Goal: Obtain resource: Download file/media

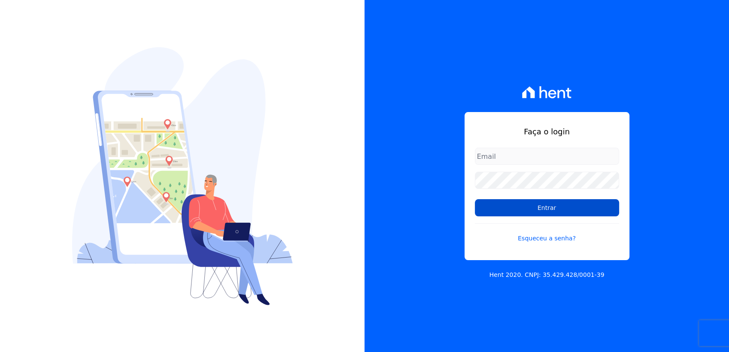
type input "[EMAIL_ADDRESS][DOMAIN_NAME]"
click at [505, 204] on input "Entrar" at bounding box center [547, 207] width 144 height 17
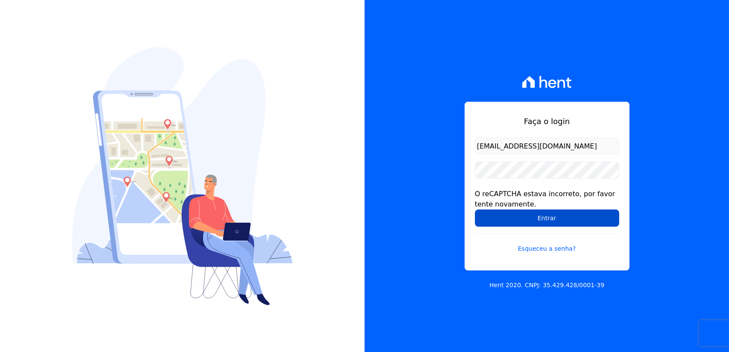
click at [533, 211] on input "Entrar" at bounding box center [547, 218] width 144 height 17
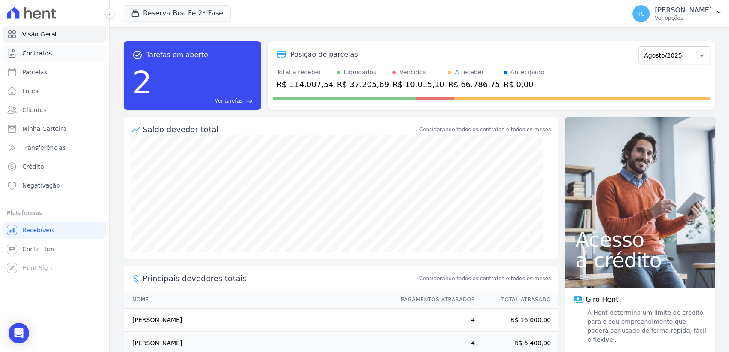
click at [29, 58] on link "Contratos" at bounding box center [54, 53] width 103 height 17
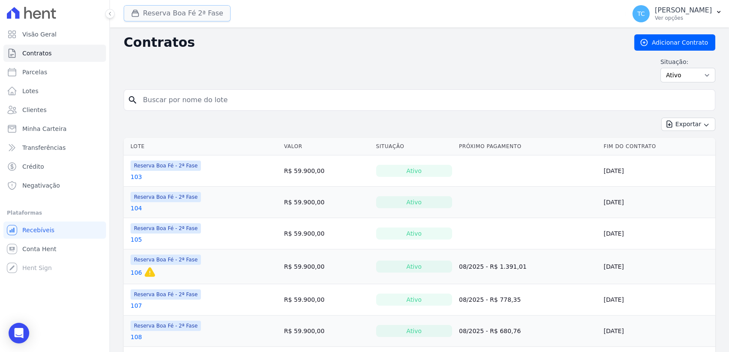
click at [195, 17] on button "Reserva Boa Fé 2ª Fase" at bounding box center [177, 13] width 107 height 16
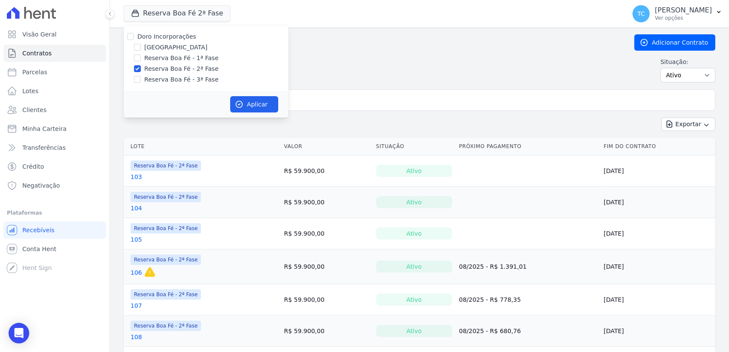
click at [169, 42] on div "Doro Incorporações [GEOGRAPHIC_DATA] Reserva Boa Fé - 1ª Fase Reserva Boa Fé - …" at bounding box center [206, 58] width 165 height 66
click at [165, 36] on label "Doro Incorporações" at bounding box center [166, 36] width 59 height 7
click at [134, 36] on input "Doro Incorporações" at bounding box center [130, 36] width 7 height 7
checkbox input "true"
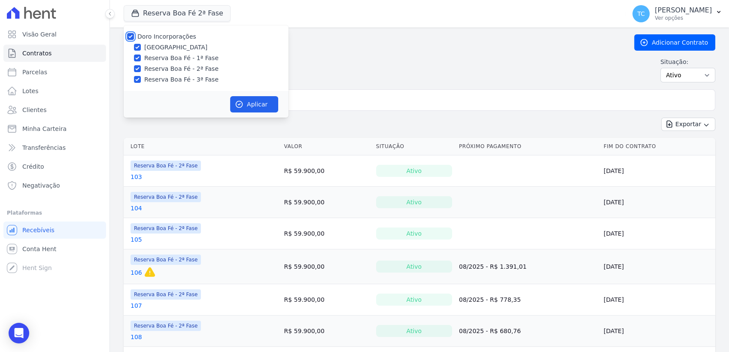
checkbox input "true"
click at [243, 103] on icon "button" at bounding box center [239, 104] width 9 height 9
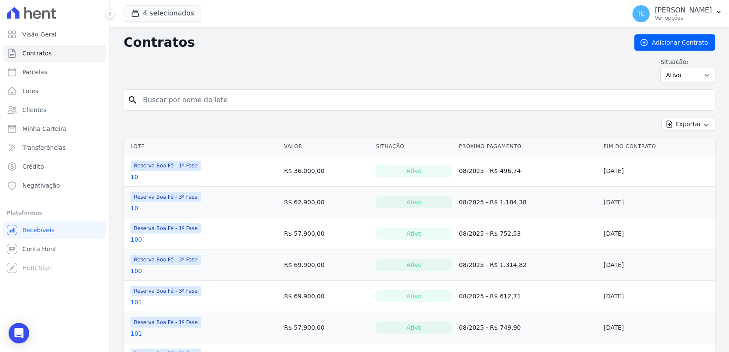
click at [175, 98] on input "search" at bounding box center [425, 100] width 574 height 17
type input "H5"
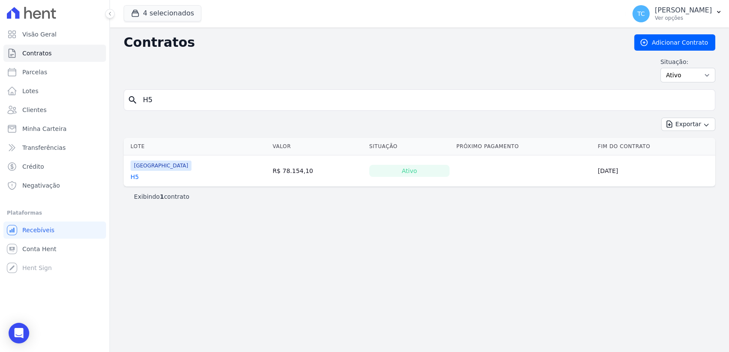
click at [135, 177] on link "H5" at bounding box center [135, 177] width 8 height 9
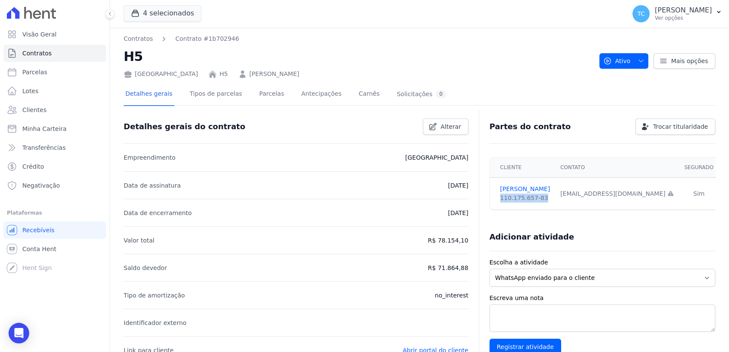
drag, startPoint x: 540, startPoint y: 199, endPoint x: 501, endPoint y: 198, distance: 39.1
click at [501, 198] on div "110.175.657-83" at bounding box center [525, 198] width 50 height 9
copy div "110.175.657-83"
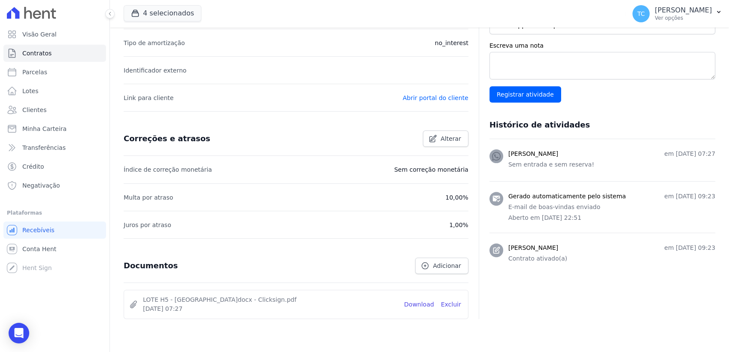
scroll to position [280, 0]
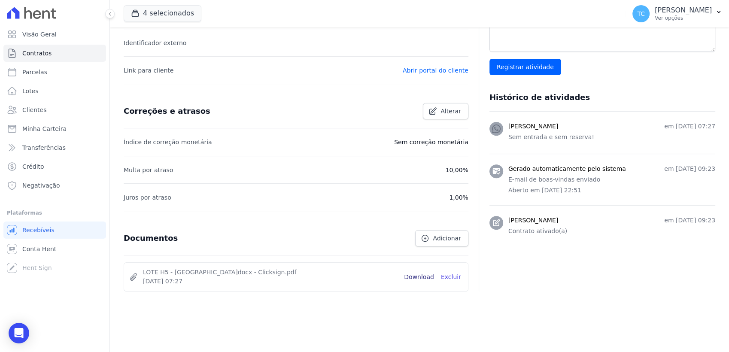
click at [420, 273] on link "Download" at bounding box center [419, 277] width 30 height 9
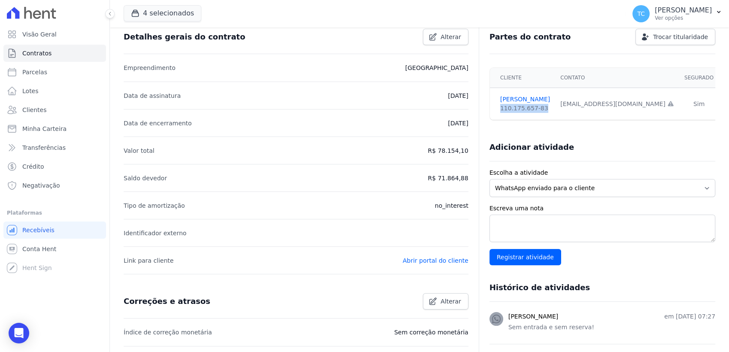
scroll to position [89, 0]
drag, startPoint x: 446, startPoint y: 148, endPoint x: 471, endPoint y: 151, distance: 25.5
click at [471, 151] on div "Detalhes gerais do contrato Alterar Empreendimento [GEOGRAPHIC_DATA] Data de as…" at bounding box center [420, 280] width 592 height 514
copy p "78.154,10"
click at [43, 53] on span "Contratos" at bounding box center [36, 53] width 29 height 9
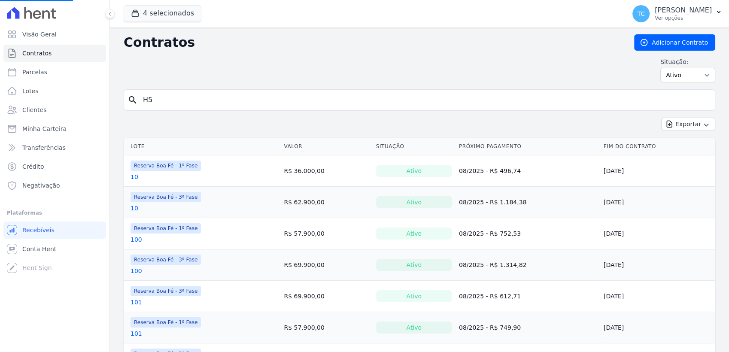
click at [181, 97] on input "H5" at bounding box center [425, 100] width 574 height 17
click at [183, 103] on input "search" at bounding box center [425, 100] width 574 height 17
type input "H8+"
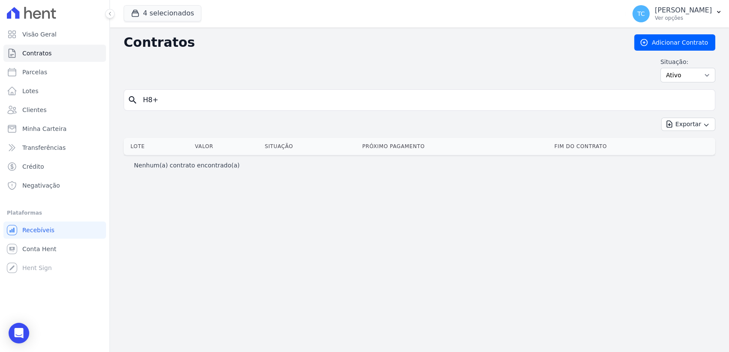
click at [183, 103] on input "H8+" at bounding box center [425, 100] width 574 height 17
type input "H8"
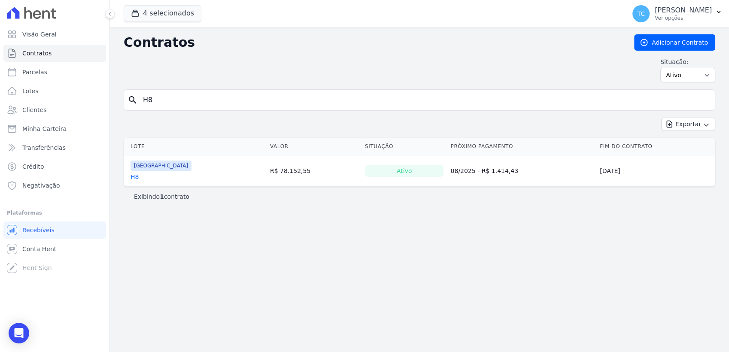
click at [135, 179] on link "H8" at bounding box center [135, 177] width 8 height 9
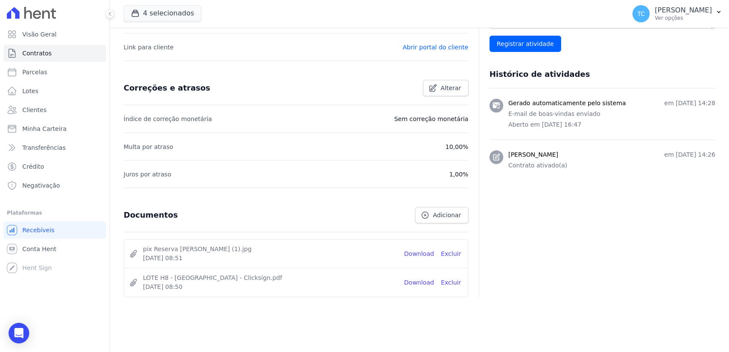
scroll to position [309, 0]
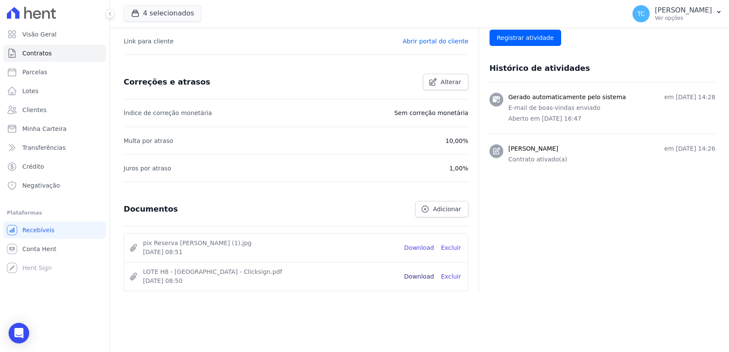
click at [421, 280] on link "Download" at bounding box center [419, 276] width 30 height 9
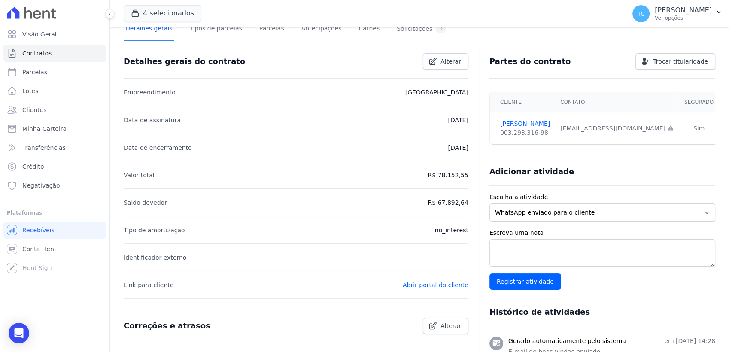
scroll to position [23, 0]
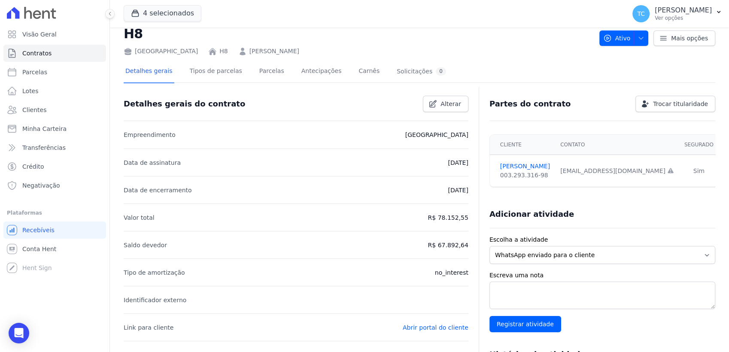
drag, startPoint x: 443, startPoint y: 215, endPoint x: 467, endPoint y: 215, distance: 23.6
click at [467, 215] on p "R$ 78.152,55" at bounding box center [448, 218] width 40 height 10
copy p "78.152,55"
drag, startPoint x: 499, startPoint y: 174, endPoint x: 540, endPoint y: 177, distance: 40.5
click at [540, 177] on td "[PERSON_NAME] 003.293.316-98" at bounding box center [522, 171] width 65 height 32
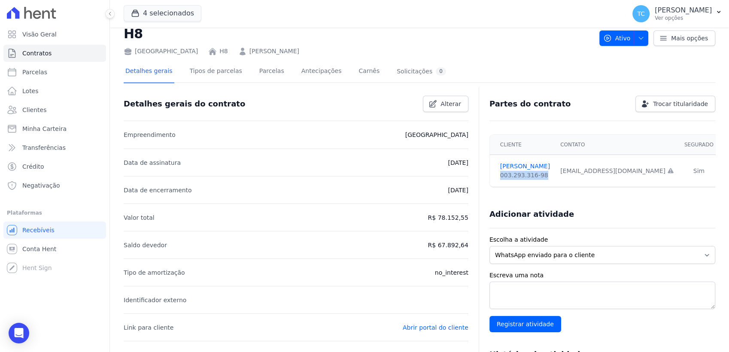
copy div "003.293.316-98"
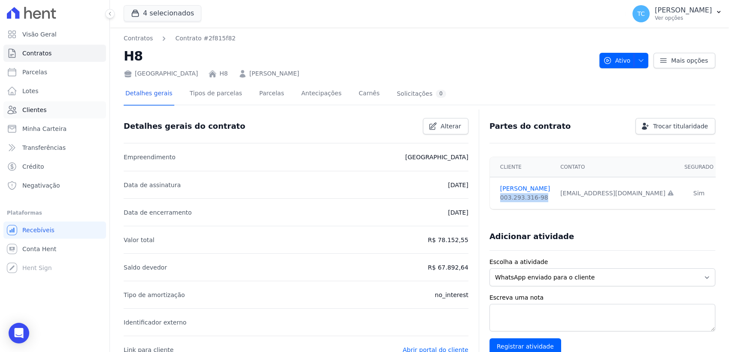
scroll to position [0, 0]
click at [68, 56] on link "Contratos" at bounding box center [54, 53] width 103 height 17
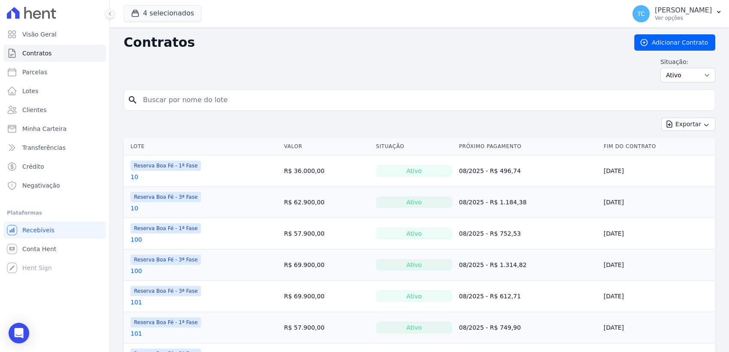
click at [181, 101] on input "search" at bounding box center [425, 100] width 574 height 17
type input "H15"
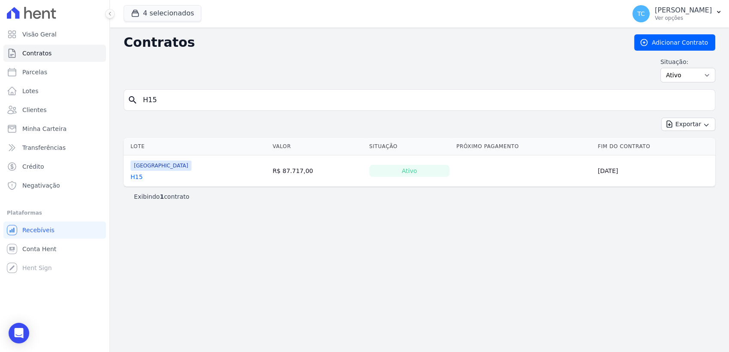
click at [134, 175] on link "H15" at bounding box center [137, 177] width 12 height 9
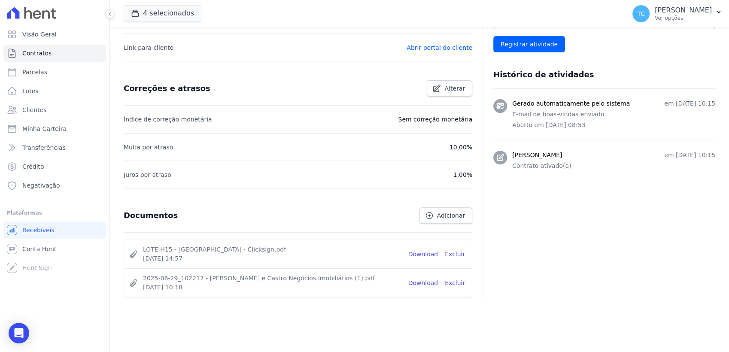
scroll to position [309, 0]
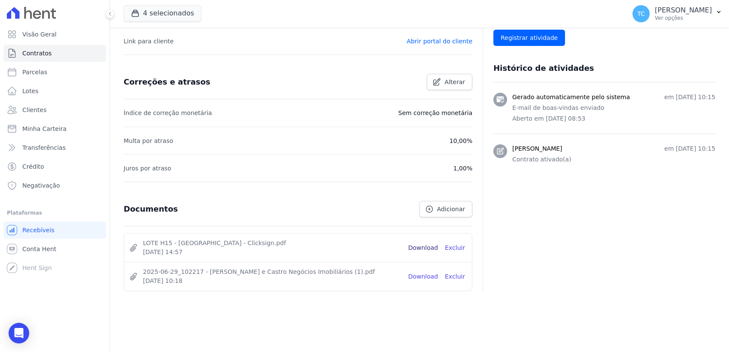
click at [426, 244] on link "Download" at bounding box center [424, 248] width 30 height 9
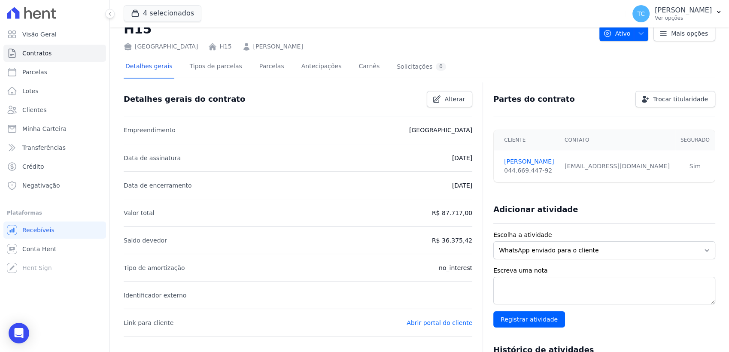
scroll to position [23, 0]
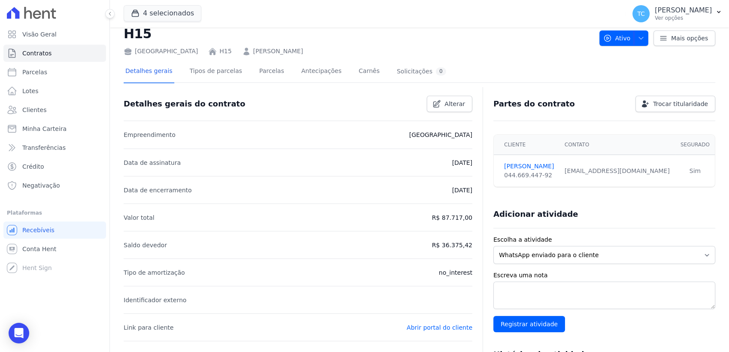
drag, startPoint x: 442, startPoint y: 215, endPoint x: 471, endPoint y: 218, distance: 28.9
copy p "87.717,00"
drag, startPoint x: 497, startPoint y: 174, endPoint x: 540, endPoint y: 177, distance: 42.7
click at [540, 177] on td "[PERSON_NAME] 044.669.447-92" at bounding box center [527, 171] width 66 height 32
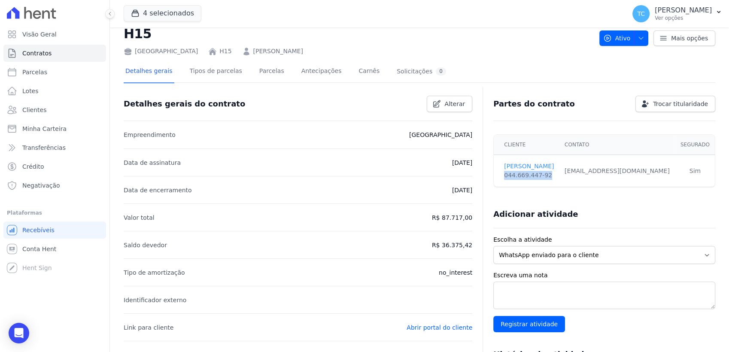
copy div "044.669.447-92"
click at [45, 50] on span "Contratos" at bounding box center [36, 53] width 29 height 9
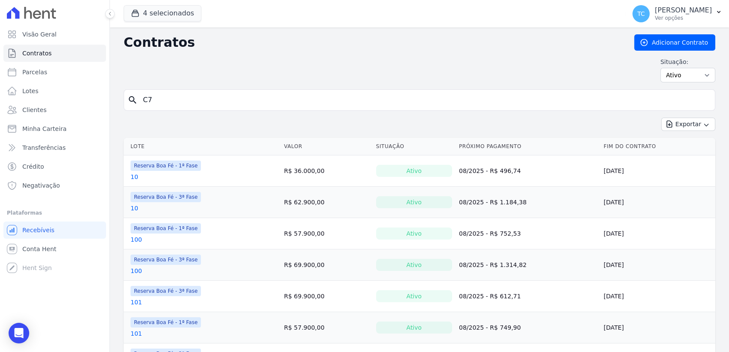
type input "C7"
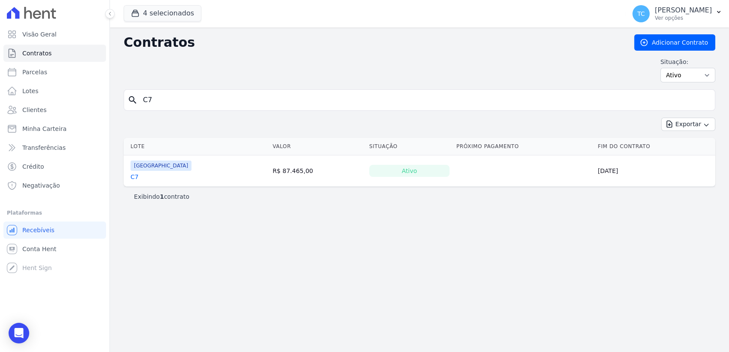
click at [131, 177] on link "C7" at bounding box center [135, 177] width 8 height 9
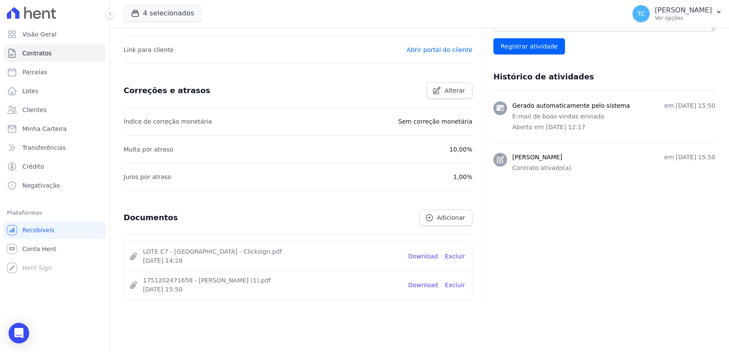
scroll to position [309, 0]
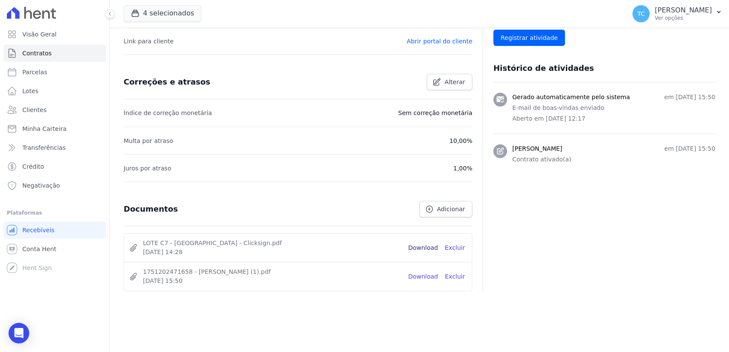
click at [422, 246] on link "Download" at bounding box center [424, 248] width 30 height 9
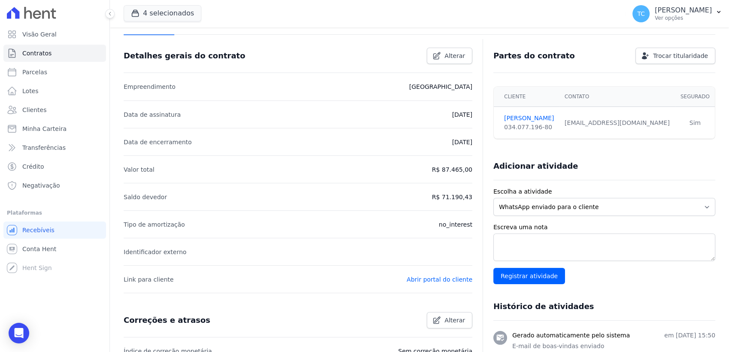
scroll to position [70, 0]
drag, startPoint x: 443, startPoint y: 169, endPoint x: 469, endPoint y: 170, distance: 25.8
click at [469, 170] on div "Detalhes gerais do contrato Alterar Empreendimento [GEOGRAPHIC_DATA] Data de as…" at bounding box center [420, 313] width 592 height 543
copy p "87.465,00"
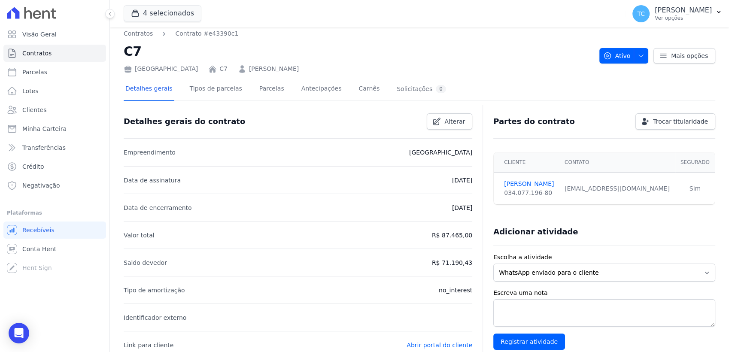
scroll to position [0, 0]
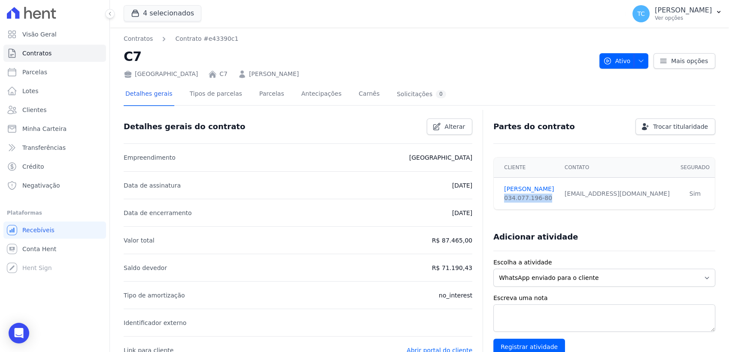
drag, startPoint x: 540, startPoint y: 198, endPoint x: 500, endPoint y: 199, distance: 40.4
click at [504, 199] on div "034.077.196-80" at bounding box center [529, 198] width 50 height 9
copy div "034.077.196-80"
click at [52, 55] on link "Contratos" at bounding box center [54, 53] width 103 height 17
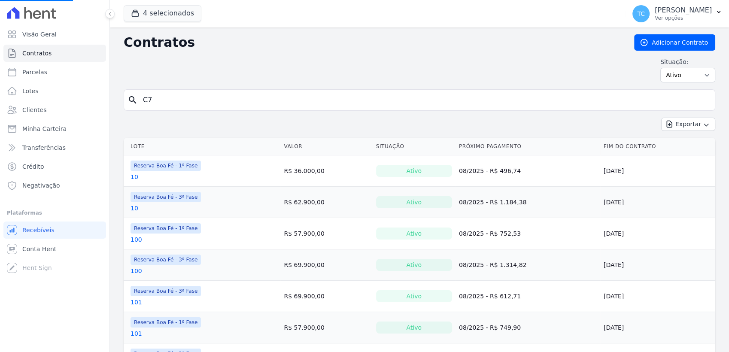
click at [225, 101] on input "C7" at bounding box center [425, 100] width 574 height 17
click at [225, 101] on input "search" at bounding box center [425, 100] width 574 height 17
type input "B18"
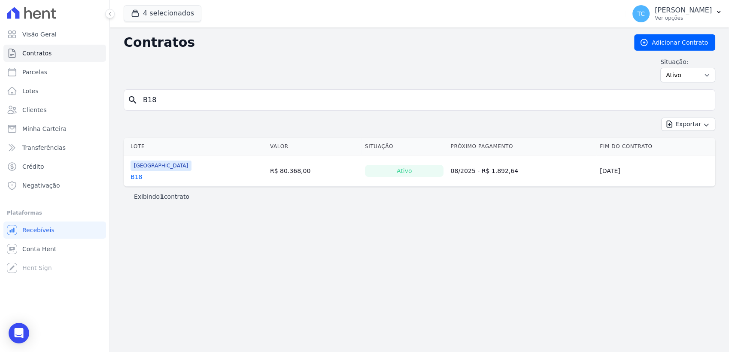
click at [132, 179] on link "B18" at bounding box center [137, 177] width 12 height 9
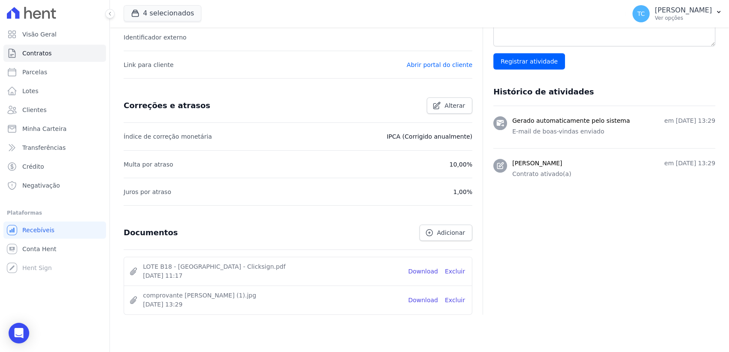
scroll to position [309, 0]
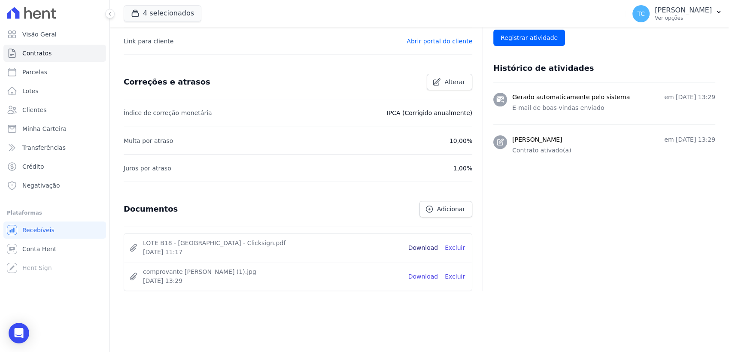
click at [422, 246] on link "Download" at bounding box center [424, 248] width 30 height 9
click at [514, 255] on div "Partes do contrato Trocar titularidade Cliente Contato Segurado [PERSON_NAME] 0…" at bounding box center [599, 46] width 233 height 491
click at [550, 217] on div "Partes do contrato Trocar titularidade Cliente Contato Segurado [PERSON_NAME] 0…" at bounding box center [599, 46] width 233 height 491
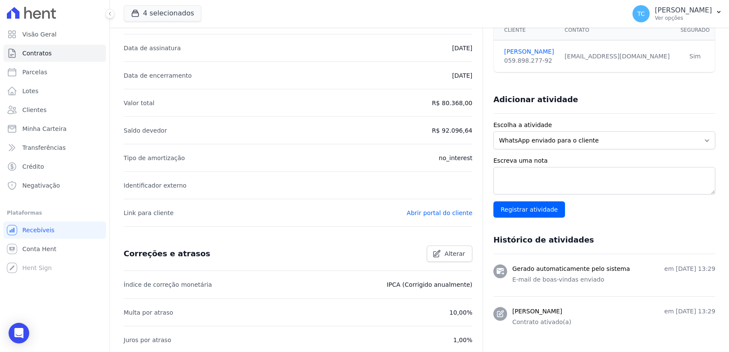
scroll to position [118, 0]
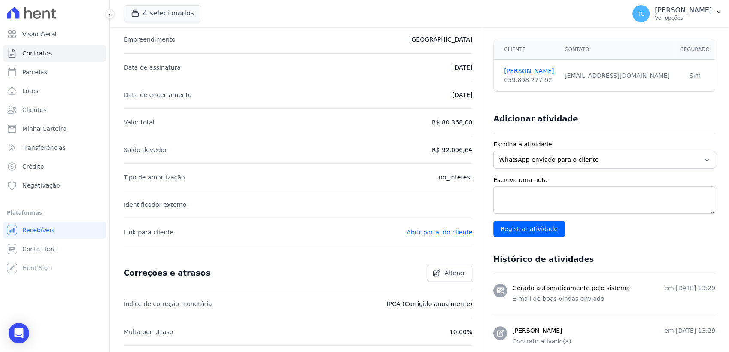
drag, startPoint x: 447, startPoint y: 122, endPoint x: 467, endPoint y: 123, distance: 20.6
click at [467, 123] on p "R$ 80.368,00" at bounding box center [452, 122] width 40 height 10
copy p "80.368,00"
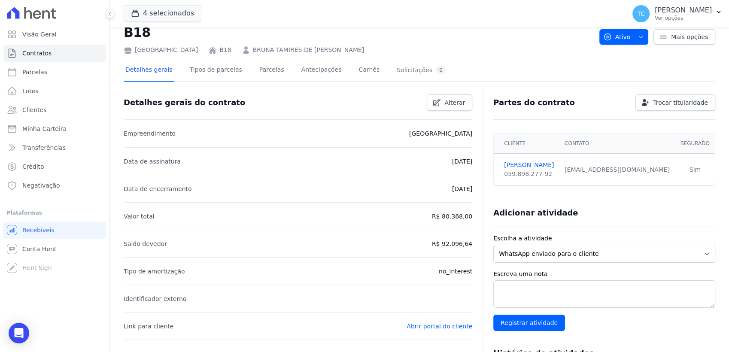
scroll to position [23, 0]
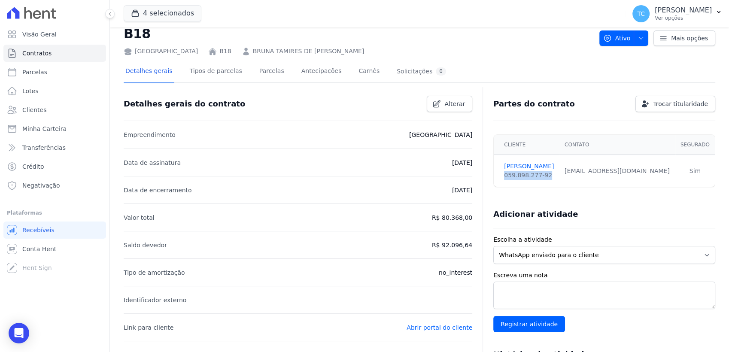
drag, startPoint x: 500, startPoint y: 174, endPoint x: 540, endPoint y: 177, distance: 39.2
click at [540, 177] on div "059.898.277-92" at bounding box center [529, 175] width 50 height 9
copy div "059.898.277-92"
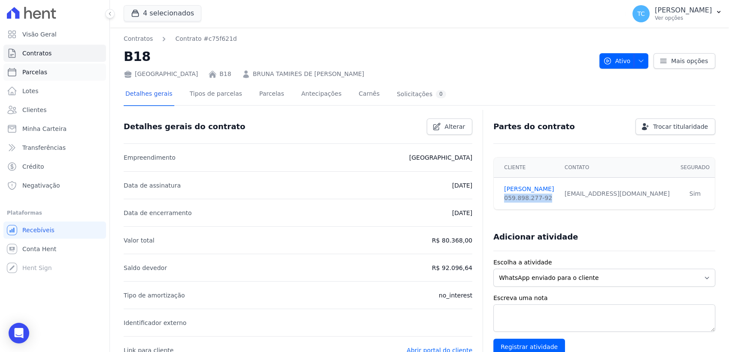
scroll to position [0, 0]
click at [33, 55] on span "Contratos" at bounding box center [36, 53] width 29 height 9
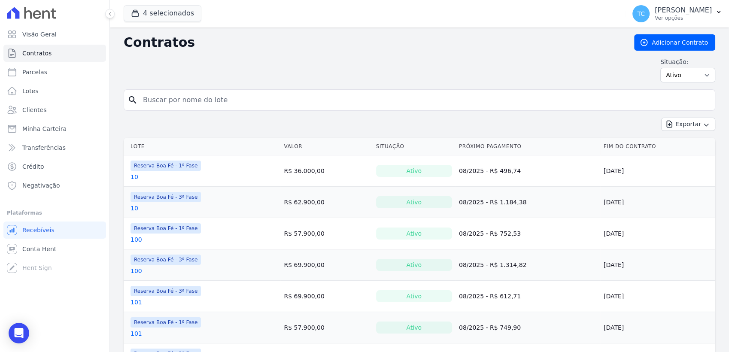
click at [191, 101] on input "search" at bounding box center [425, 100] width 574 height 17
type input "221"
click at [258, 62] on div "Situação: Ativo Todos Pausado Distratado Rascunho Expirado Encerrado" at bounding box center [420, 70] width 592 height 25
click at [201, 74] on div "Situação: Ativo Todos Pausado Distratado Rascunho Expirado Encerrado" at bounding box center [420, 70] width 592 height 25
click at [192, 103] on input "221" at bounding box center [425, 100] width 574 height 17
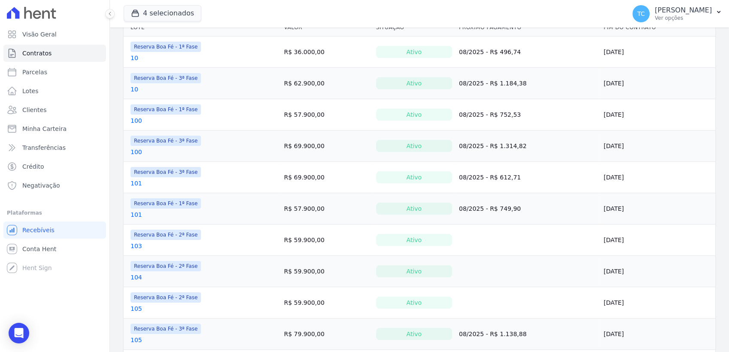
scroll to position [143, 0]
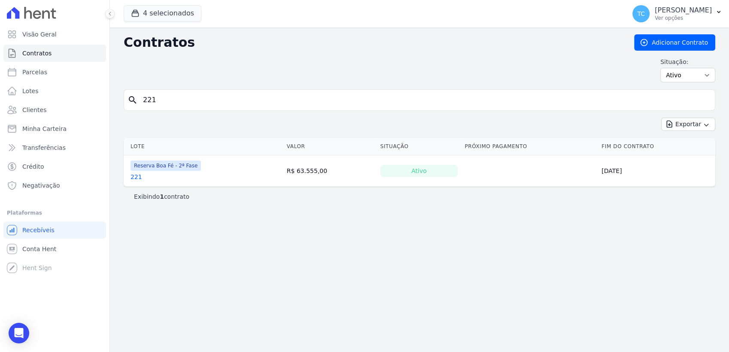
click at [134, 177] on link "221" at bounding box center [137, 177] width 12 height 9
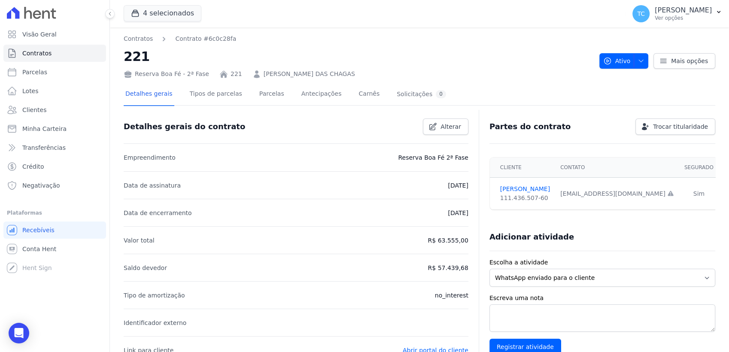
click at [444, 239] on p "R$ 63.555,00" at bounding box center [448, 240] width 40 height 10
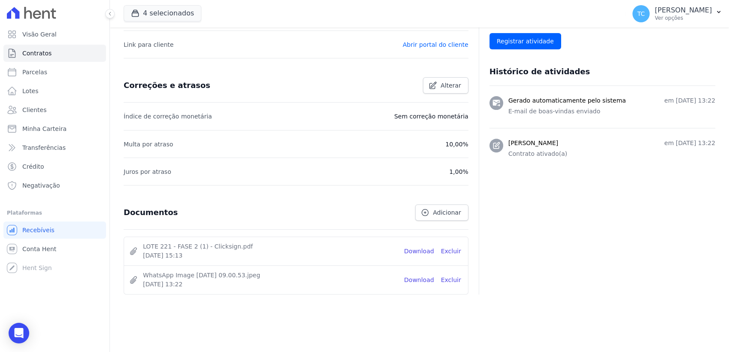
scroll to position [309, 0]
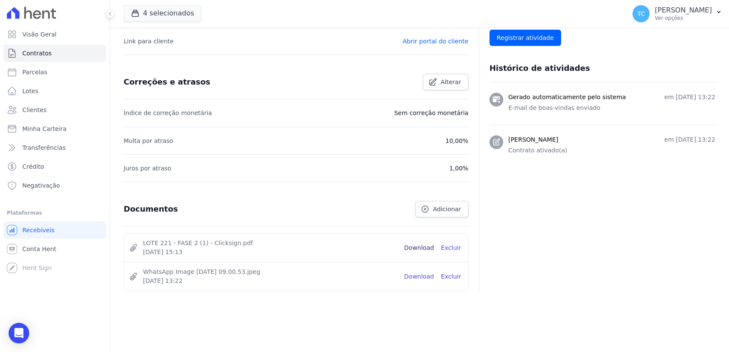
click at [418, 245] on link "Download" at bounding box center [419, 248] width 30 height 9
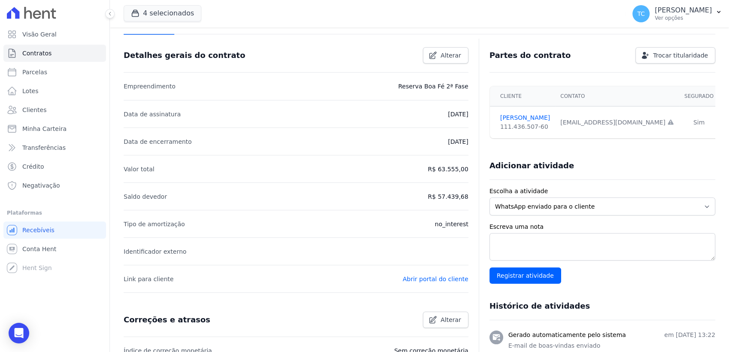
scroll to position [70, 0]
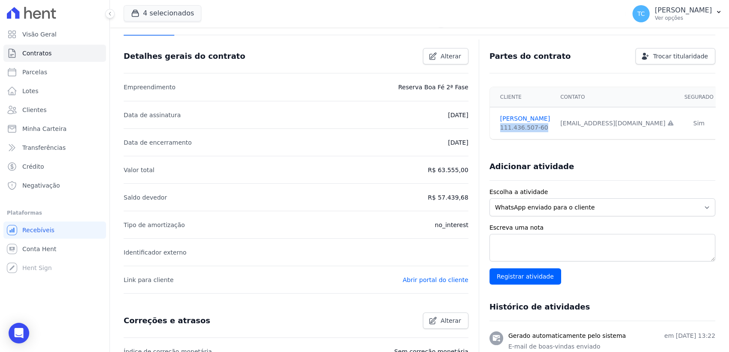
drag, startPoint x: 507, startPoint y: 129, endPoint x: 540, endPoint y: 129, distance: 33.5
click at [540, 129] on div "111.436.507-60" at bounding box center [525, 127] width 50 height 9
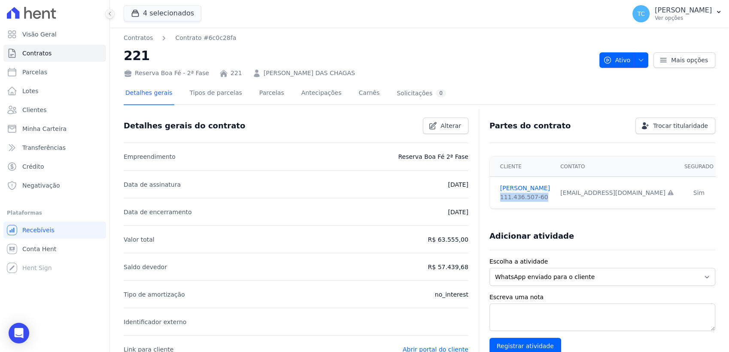
scroll to position [0, 0]
click at [49, 52] on span "Contratos" at bounding box center [36, 53] width 29 height 9
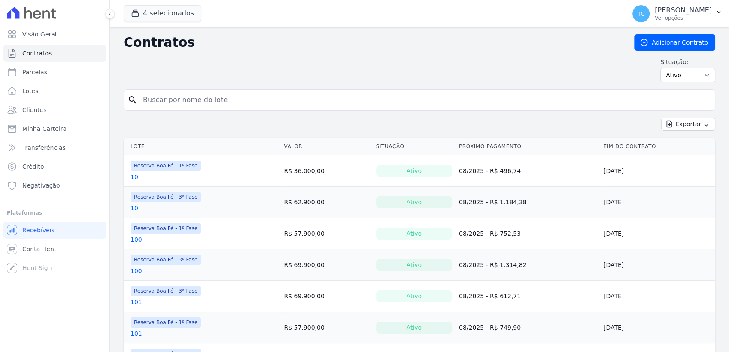
click at [169, 101] on input "search" at bounding box center [425, 100] width 574 height 17
type input "234"
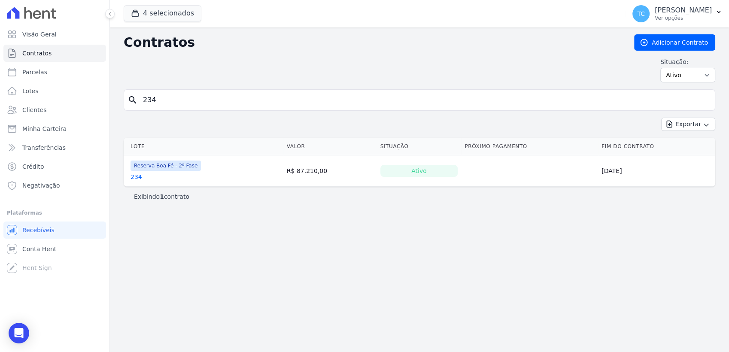
click at [139, 174] on link "234" at bounding box center [137, 177] width 12 height 9
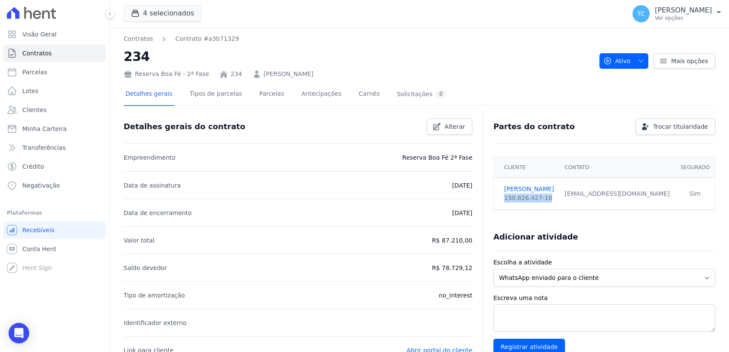
drag, startPoint x: 546, startPoint y: 198, endPoint x: 500, endPoint y: 198, distance: 46.0
click at [504, 198] on div "150.626.427-10" at bounding box center [529, 198] width 50 height 9
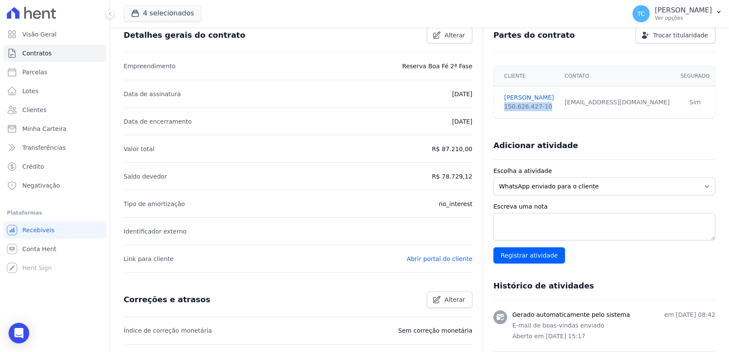
scroll to position [95, 0]
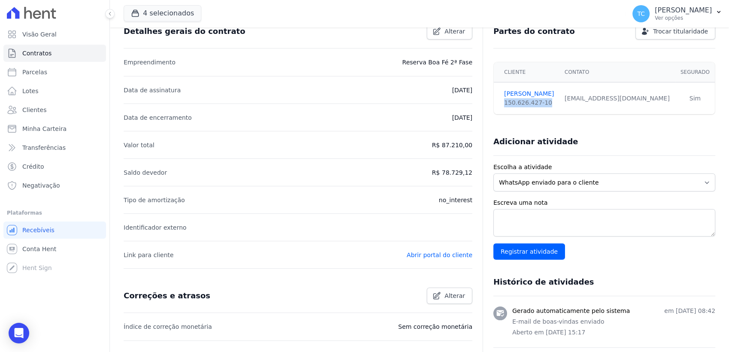
drag, startPoint x: 443, startPoint y: 146, endPoint x: 470, endPoint y: 148, distance: 27.1
click at [470, 148] on div "Detalhes gerais do contrato Alterar Empreendimento Reserva Boa Fé 2ª Fase Data …" at bounding box center [420, 288] width 592 height 543
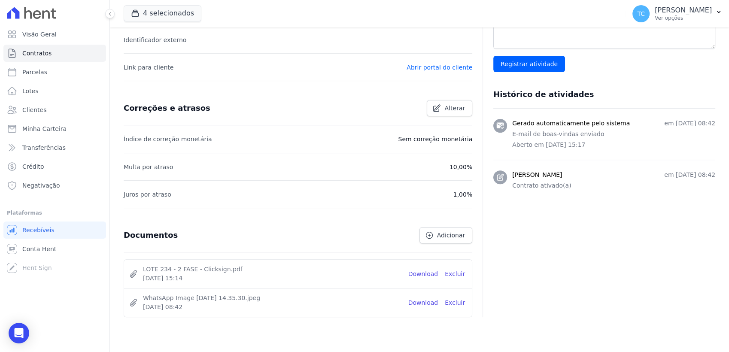
scroll to position [286, 0]
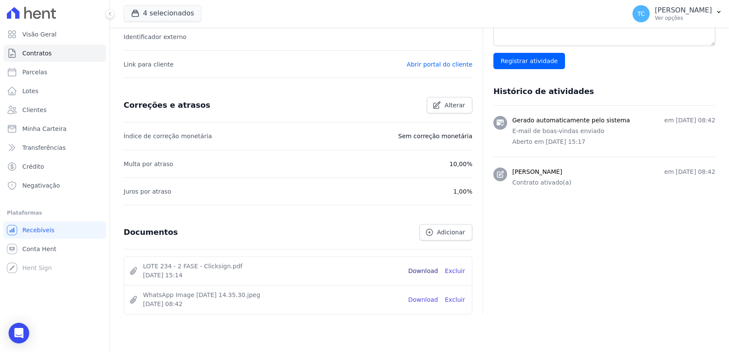
click at [426, 269] on link "Download" at bounding box center [424, 271] width 30 height 9
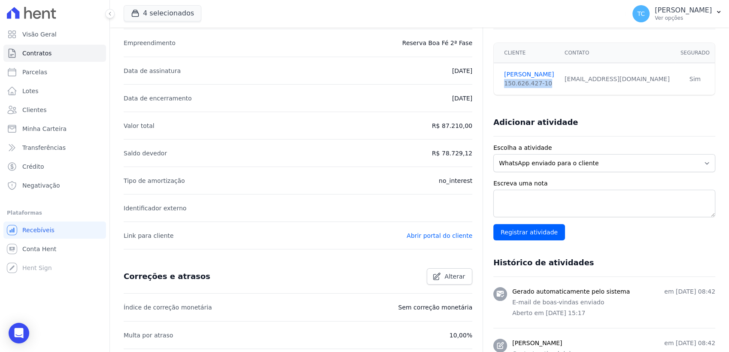
scroll to position [95, 0]
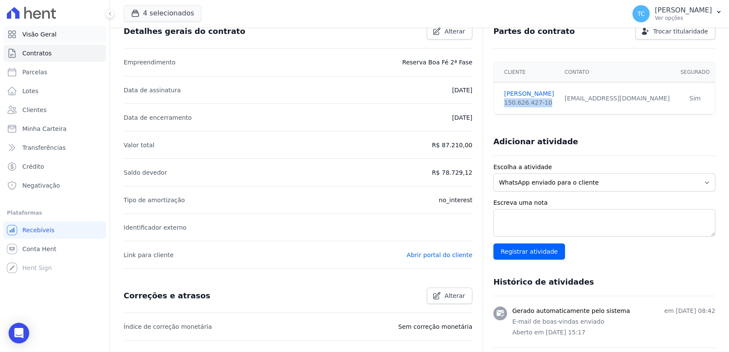
click at [47, 36] on span "Visão Geral" at bounding box center [39, 34] width 34 height 9
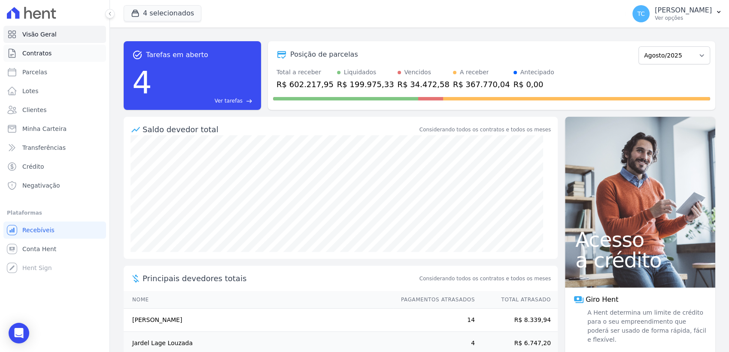
click at [45, 55] on span "Contratos" at bounding box center [36, 53] width 29 height 9
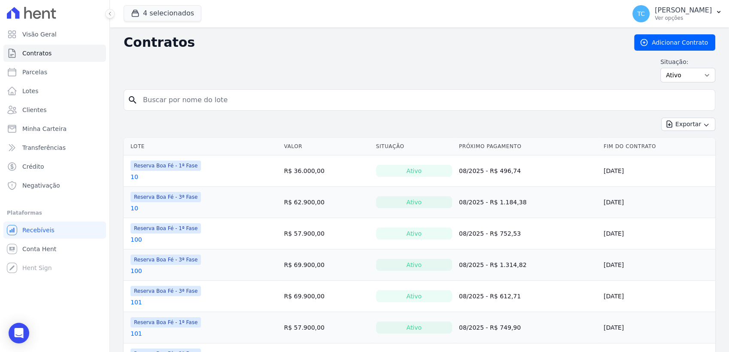
click at [176, 101] on input "search" at bounding box center [425, 100] width 574 height 17
type input "10"
click at [500, 90] on div "search 10" at bounding box center [420, 99] width 592 height 21
click at [182, 103] on input "10" at bounding box center [425, 100] width 574 height 17
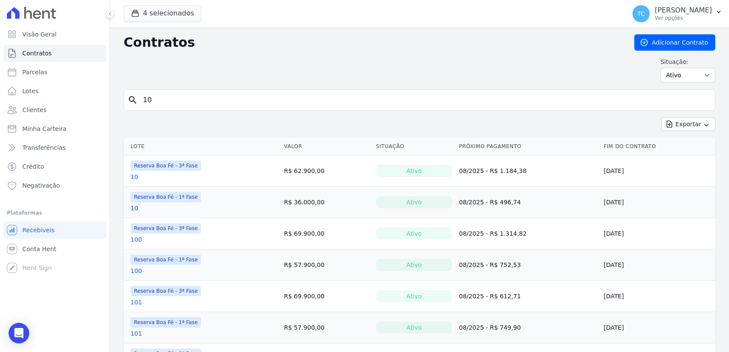
click at [133, 100] on icon "search" at bounding box center [133, 100] width 10 height 10
click at [134, 175] on link "10" at bounding box center [135, 177] width 8 height 9
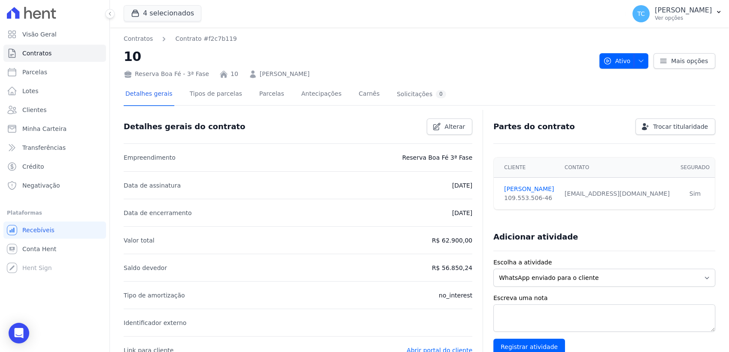
drag, startPoint x: 444, startPoint y: 240, endPoint x: 467, endPoint y: 243, distance: 23.0
click at [467, 243] on p "R$ 62.900,00" at bounding box center [452, 240] width 40 height 10
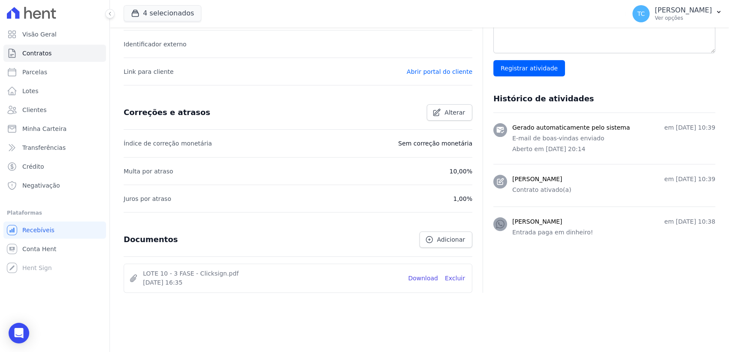
scroll to position [280, 0]
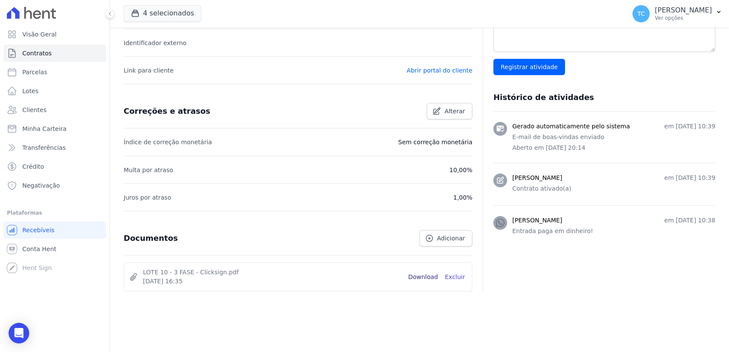
click at [427, 276] on link "Download" at bounding box center [424, 277] width 30 height 9
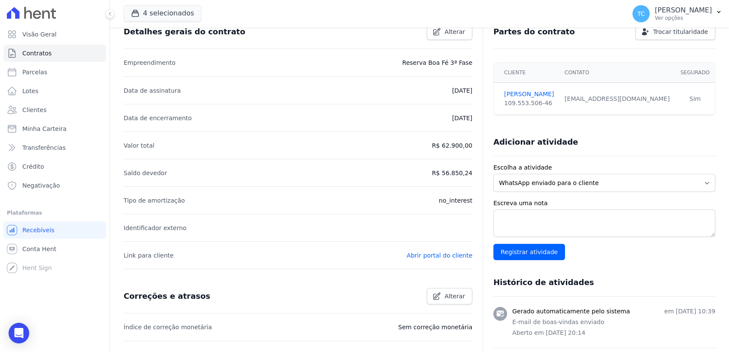
scroll to position [89, 0]
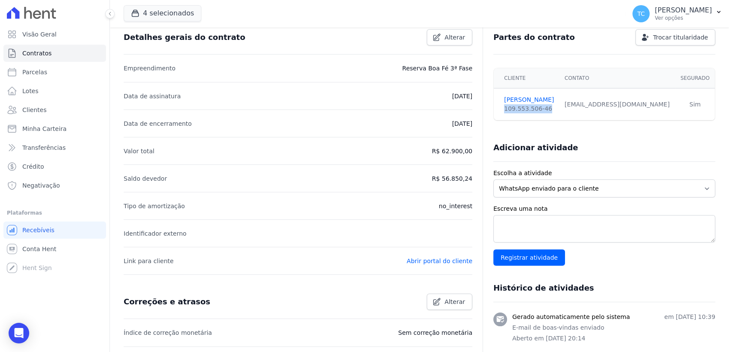
drag, startPoint x: 500, startPoint y: 109, endPoint x: 541, endPoint y: 110, distance: 41.3
click at [541, 110] on div "109.553.506-46" at bounding box center [529, 108] width 50 height 9
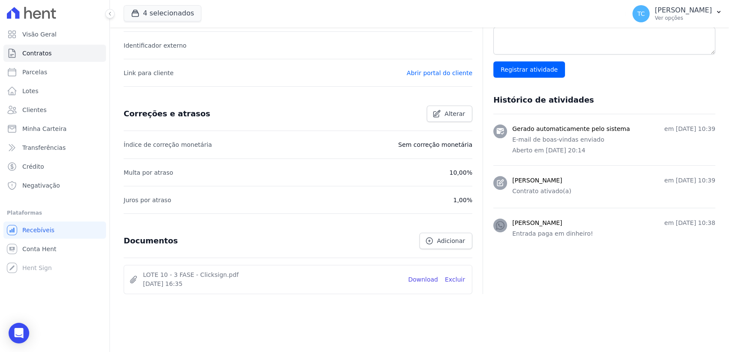
scroll to position [280, 0]
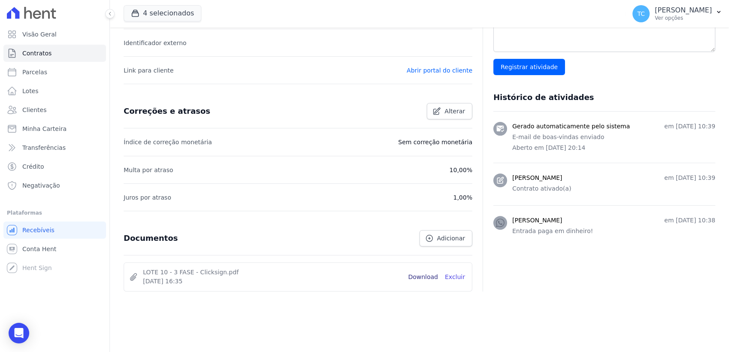
click at [422, 278] on link "Download" at bounding box center [424, 277] width 30 height 9
click at [38, 53] on span "Contratos" at bounding box center [36, 53] width 29 height 9
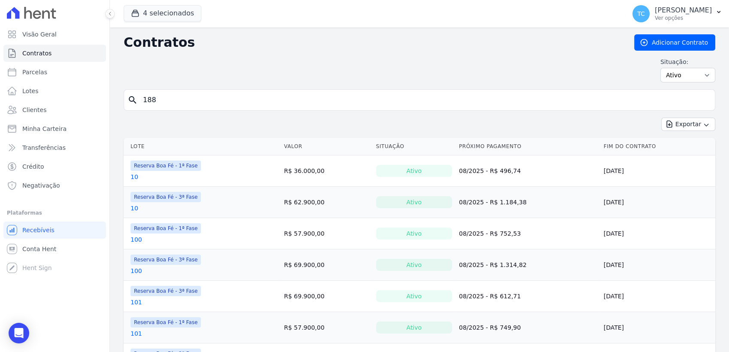
type input "188"
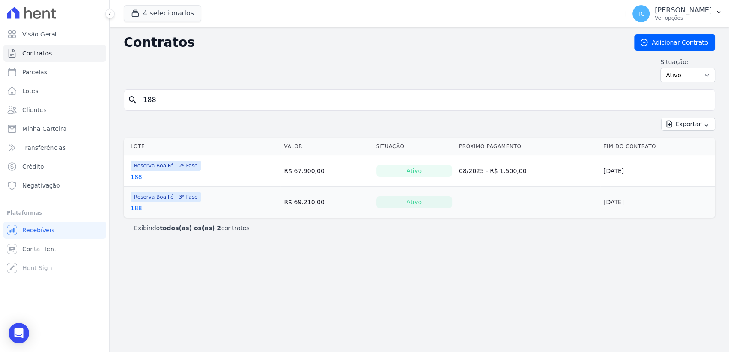
click at [133, 207] on link "188" at bounding box center [137, 208] width 12 height 9
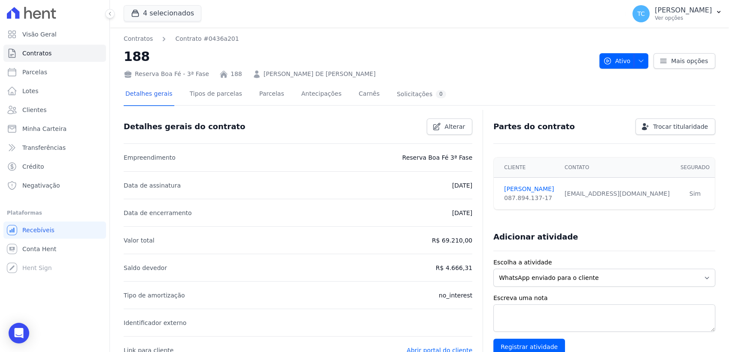
drag, startPoint x: 442, startPoint y: 242, endPoint x: 467, endPoint y: 242, distance: 25.4
click at [467, 242] on p "R$ 69.210,00" at bounding box center [452, 240] width 40 height 10
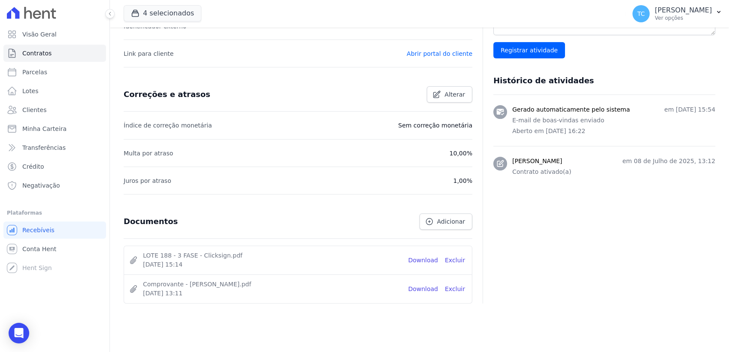
scroll to position [309, 0]
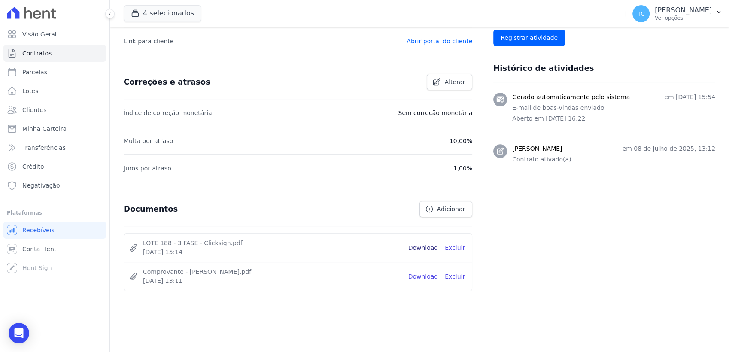
click at [419, 247] on link "Download" at bounding box center [424, 248] width 30 height 9
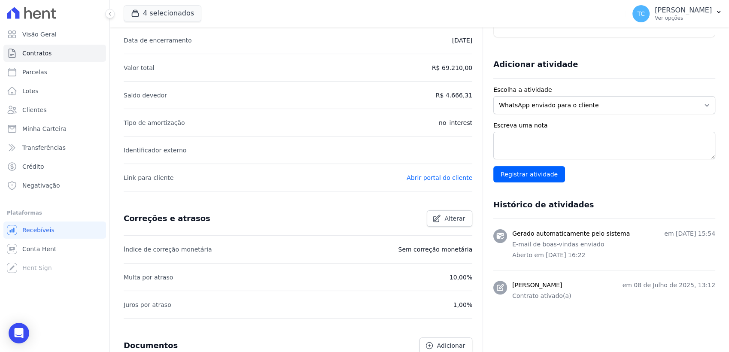
scroll to position [118, 0]
